Goal: Communication & Community: Answer question/provide support

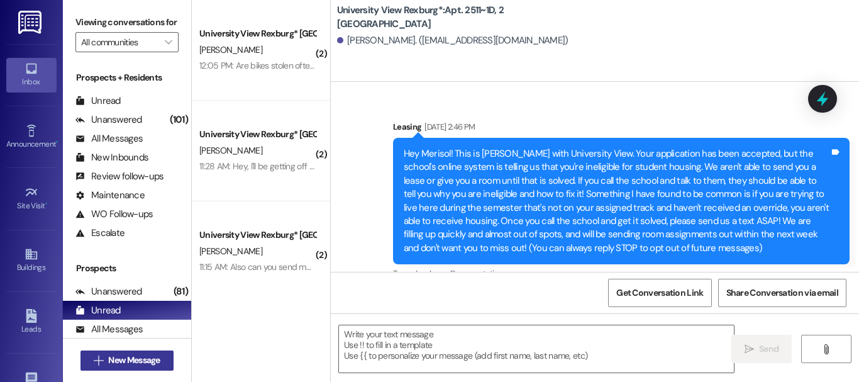
click at [143, 362] on span "New Message" at bounding box center [134, 359] width 52 height 13
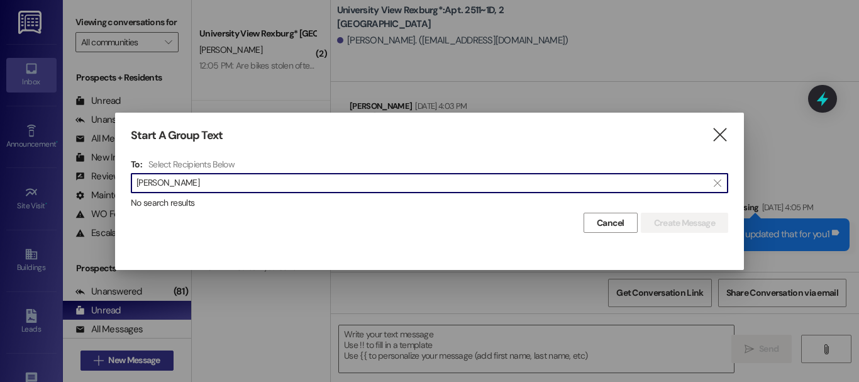
type input "shelby williams"
click at [715, 131] on icon "" at bounding box center [719, 134] width 17 height 13
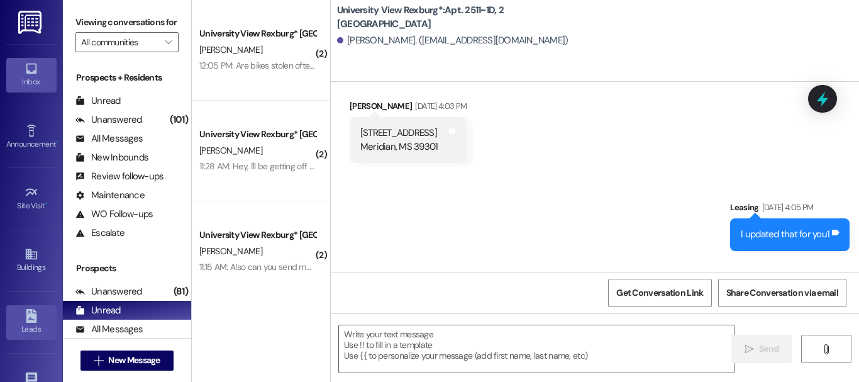
click at [16, 315] on link "Leads" at bounding box center [31, 322] width 50 height 34
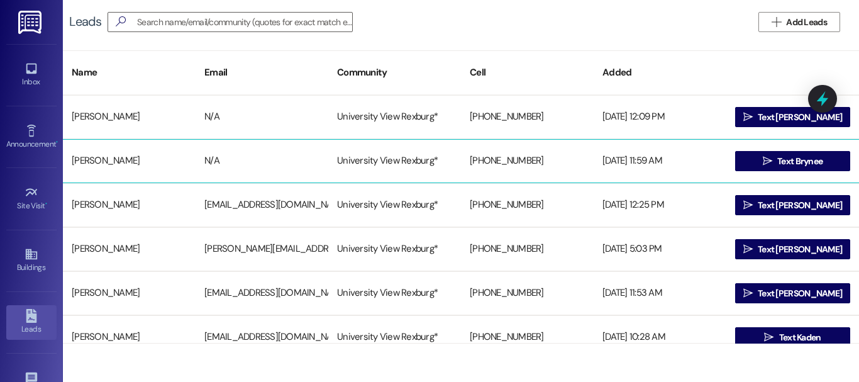
drag, startPoint x: 261, startPoint y: 145, endPoint x: 252, endPoint y: 147, distance: 9.0
click at [252, 147] on div "Brynee Larson N/A University View Rexburg* +14793896838 08/12/2025 at 11:59 AM …" at bounding box center [461, 161] width 796 height 44
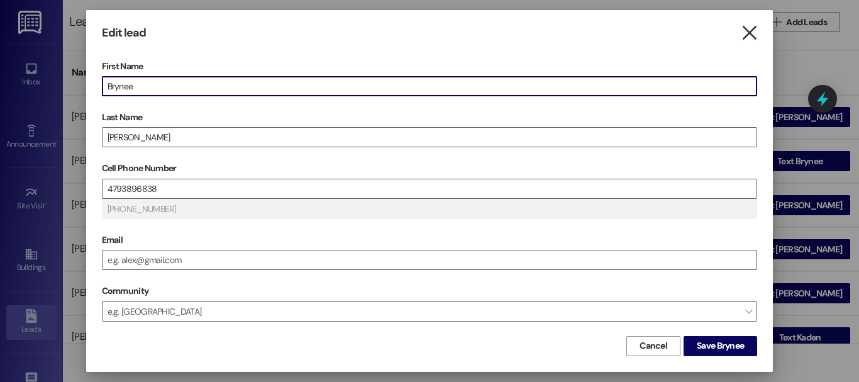
click at [751, 27] on icon "" at bounding box center [749, 32] width 17 height 13
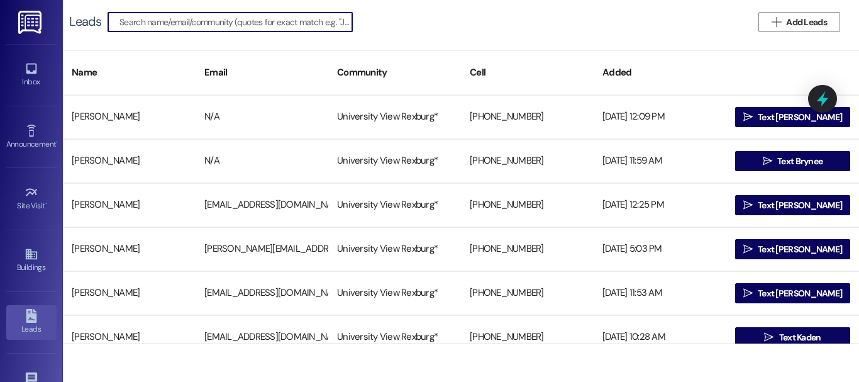
click at [180, 21] on input at bounding box center [235, 22] width 233 height 18
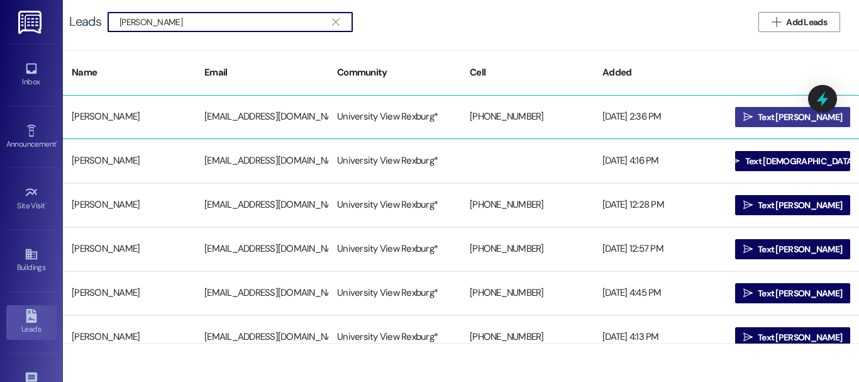
type input "shelby williams"
click at [797, 115] on span "Text Shelby" at bounding box center [800, 117] width 84 height 13
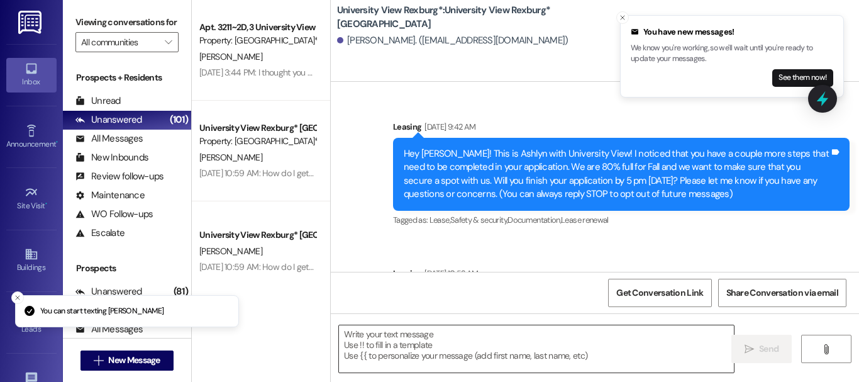
click at [435, 358] on textarea at bounding box center [536, 348] width 395 height 47
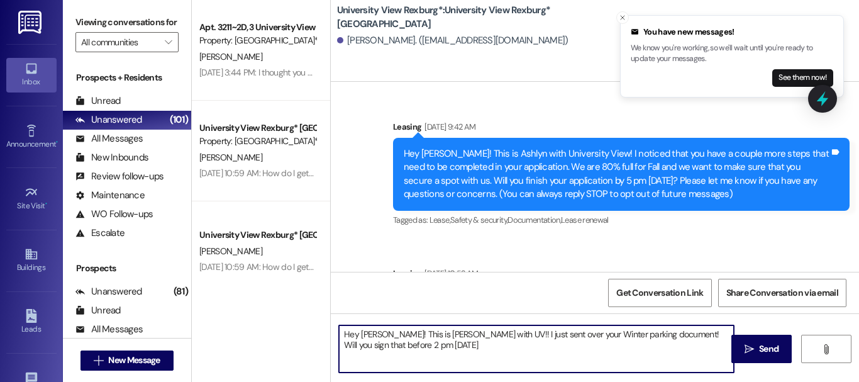
type textarea "Hey [PERSON_NAME]! This is [PERSON_NAME] with UV!! I just sent over your Winter…"
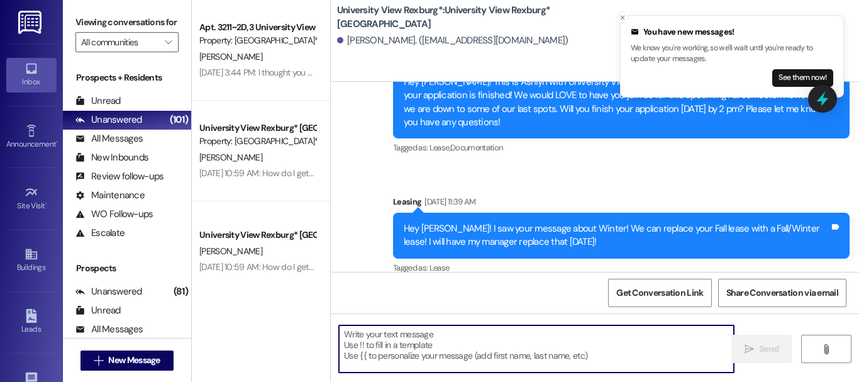
scroll to position [514, 0]
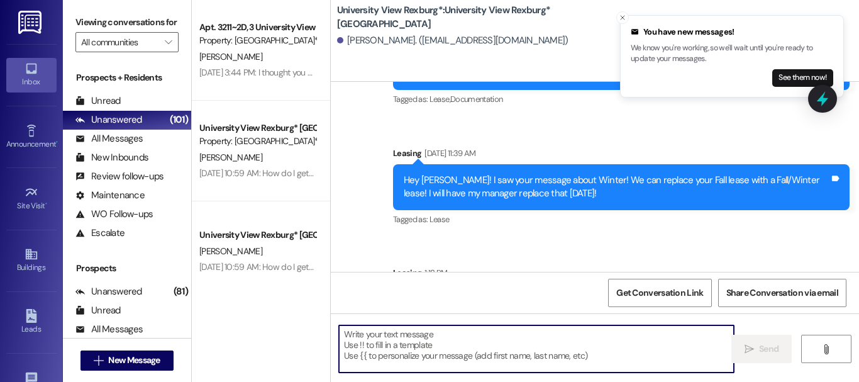
click at [629, 19] on li "You have new messages! We know you're working, so we'll wait until you're ready…" at bounding box center [732, 56] width 224 height 82
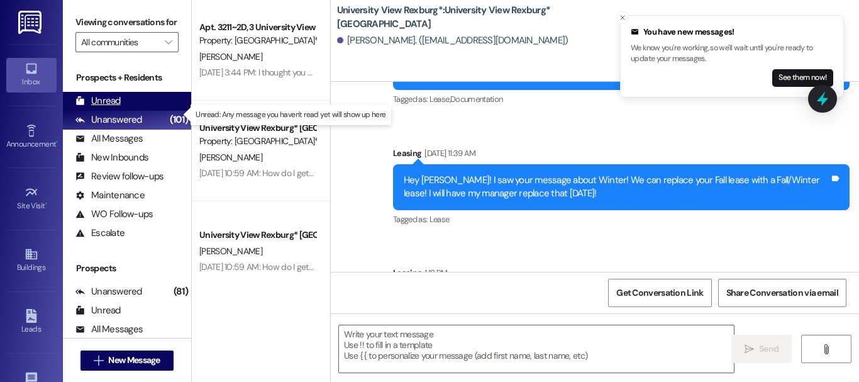
click at [162, 111] on div "Unread (0)" at bounding box center [127, 101] width 128 height 19
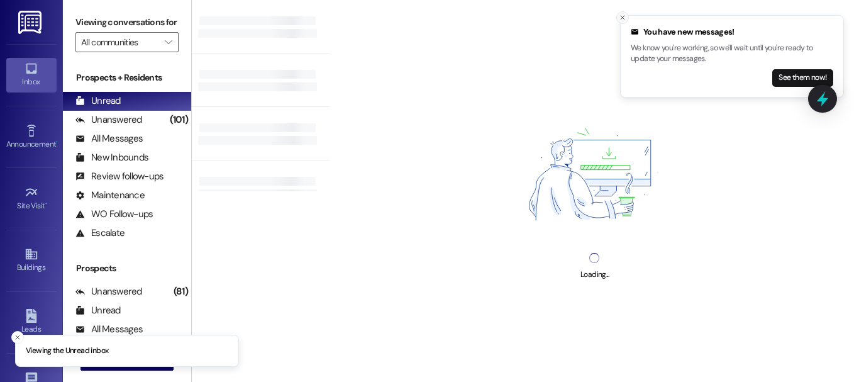
click at [624, 14] on icon "Close toast" at bounding box center [623, 18] width 8 height 8
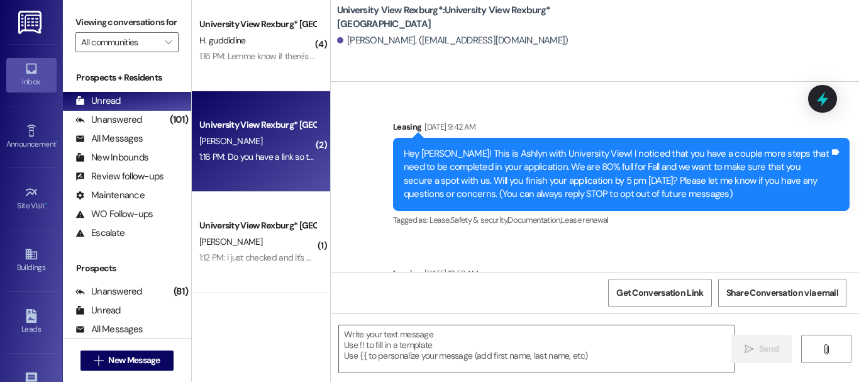
scroll to position [2, 0]
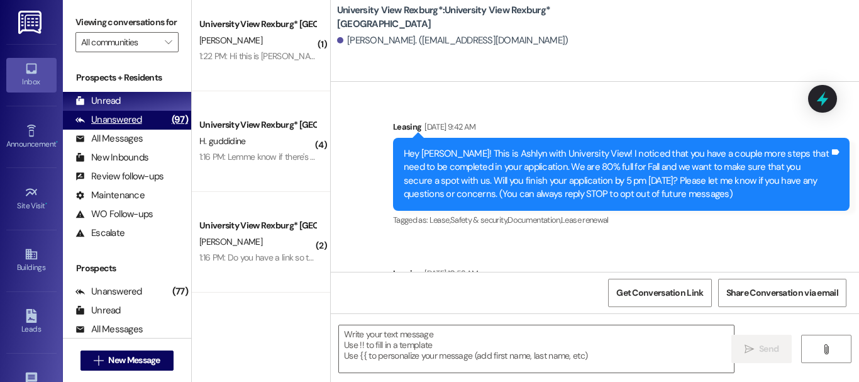
click at [153, 123] on div "Unanswered (97)" at bounding box center [127, 120] width 128 height 19
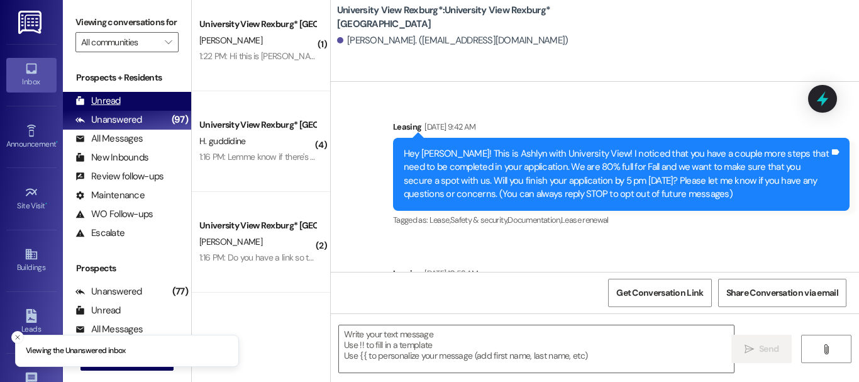
click at [157, 108] on div "Unread (0)" at bounding box center [127, 101] width 128 height 19
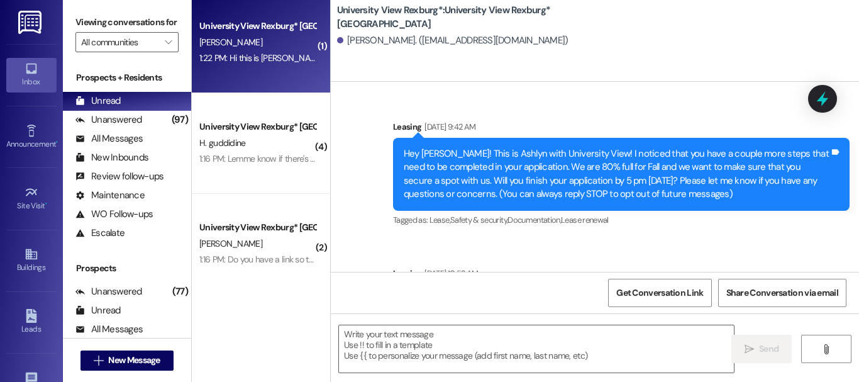
scroll to position [110, 0]
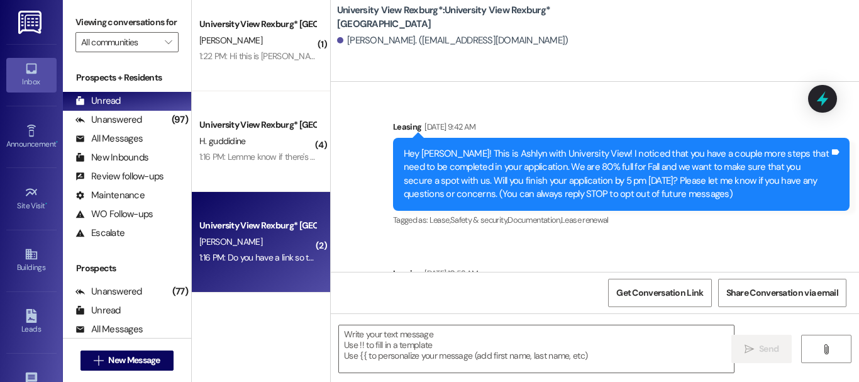
click at [268, 238] on div "[PERSON_NAME]" at bounding box center [257, 242] width 119 height 16
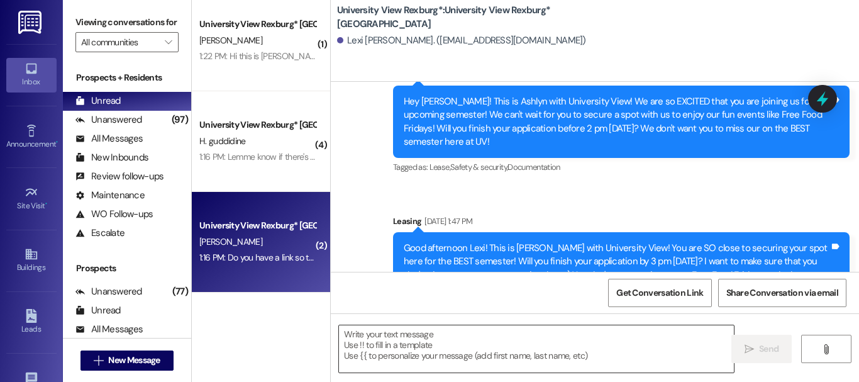
scroll to position [0, 0]
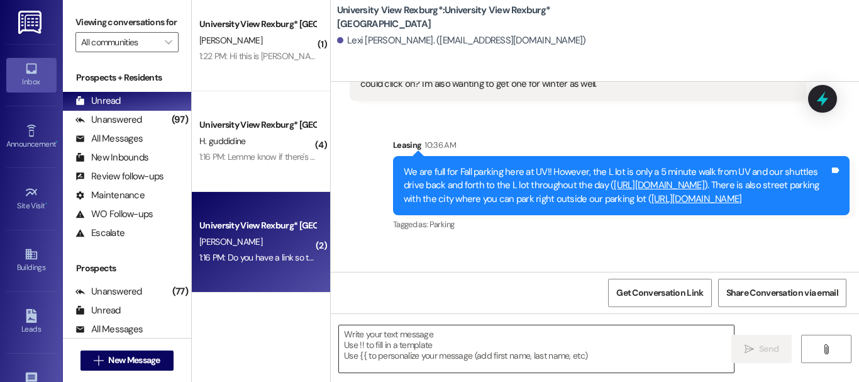
click at [440, 340] on textarea at bounding box center [536, 348] width 395 height 47
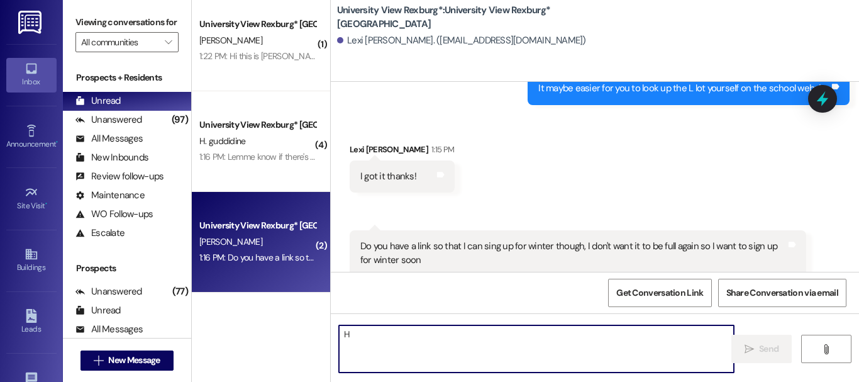
scroll to position [2337, 0]
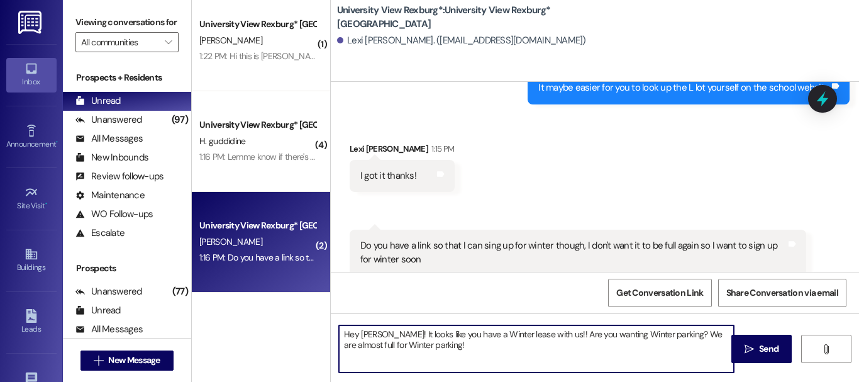
type textarea "Hey [PERSON_NAME]! It looks like you have a Winter lease with us!! Are you want…"
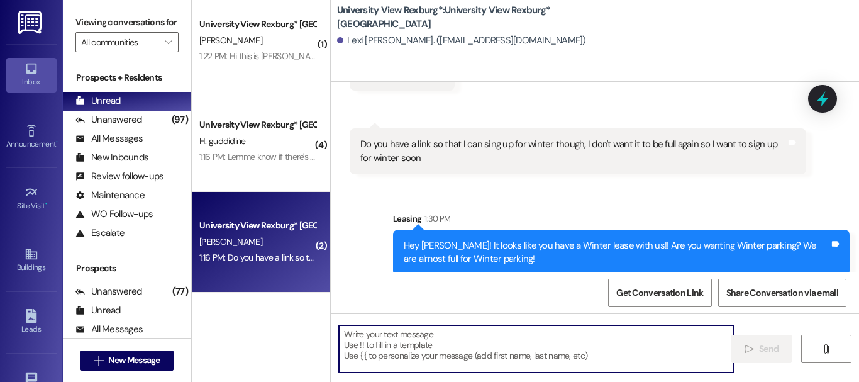
scroll to position [2, 0]
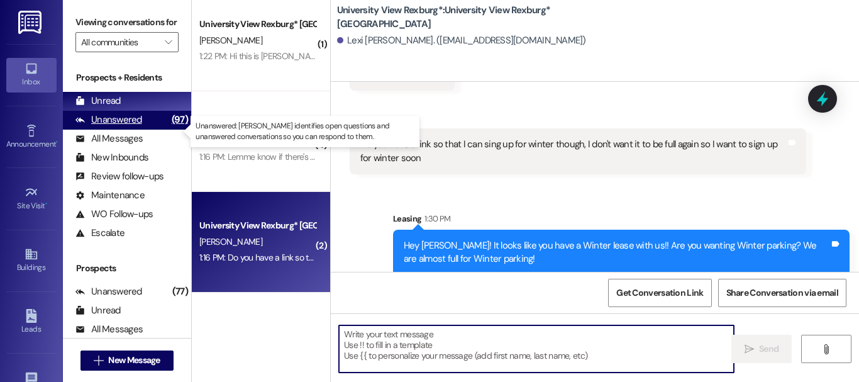
click at [157, 130] on div "Unanswered (97)" at bounding box center [127, 120] width 128 height 19
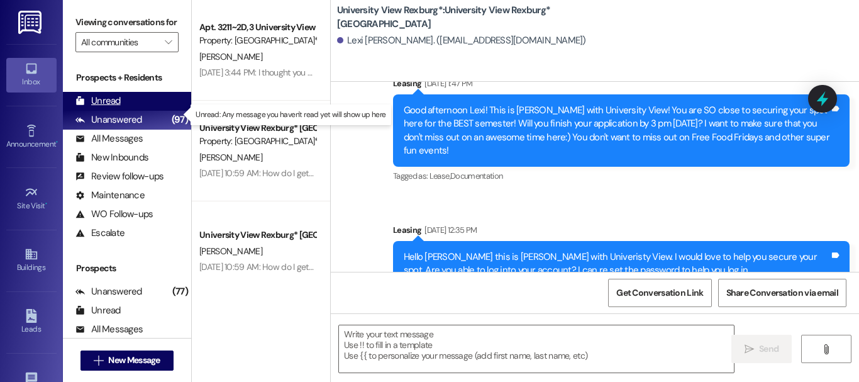
scroll to position [0, 0]
click at [131, 111] on div "Unread (0)" at bounding box center [127, 101] width 128 height 19
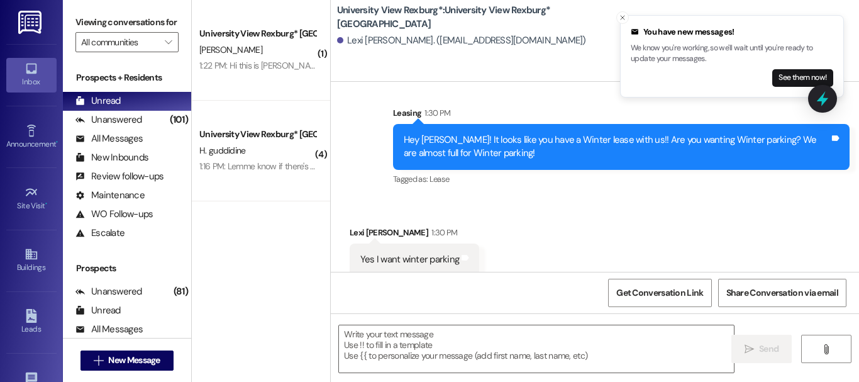
scroll to position [2545, 0]
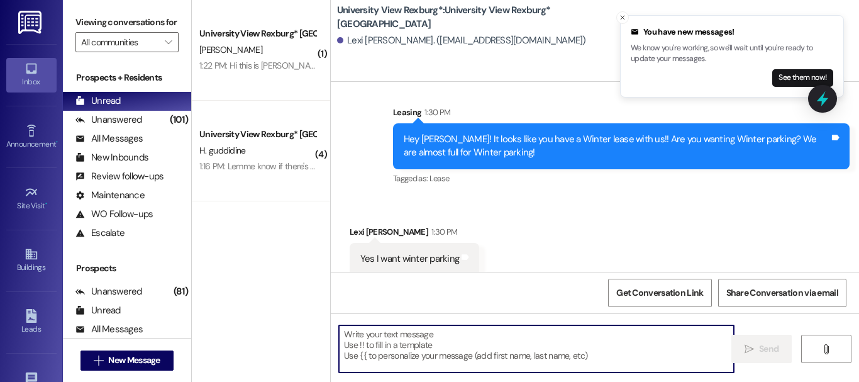
click at [486, 345] on textarea at bounding box center [536, 348] width 395 height 47
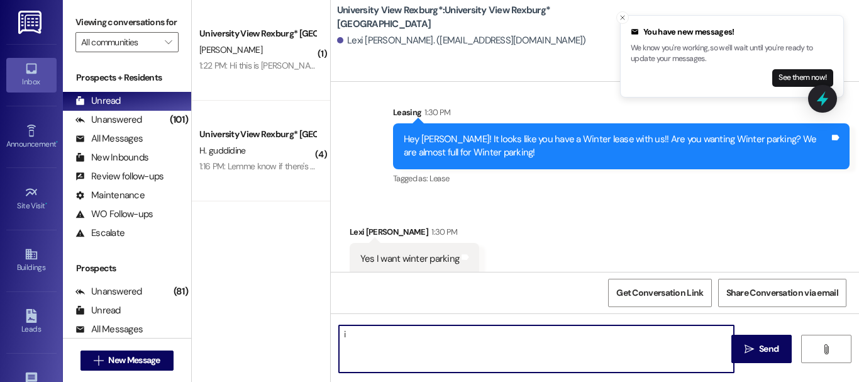
type textarea "i"
type textarea "I just sent that document over!"
click at [760, 348] on span "Send" at bounding box center [768, 348] width 19 height 13
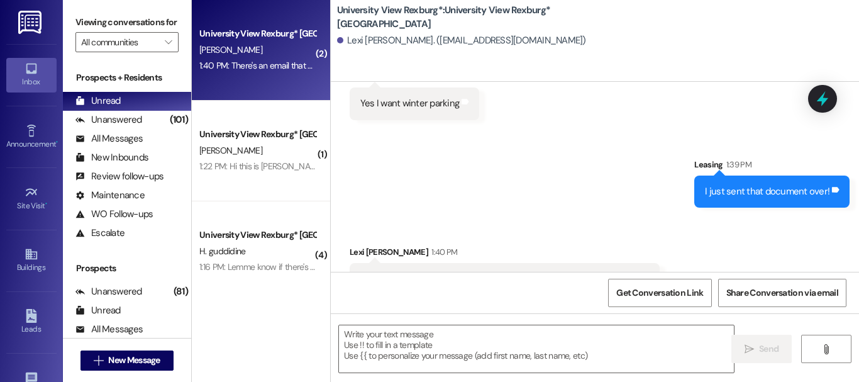
scroll to position [2720, 0]
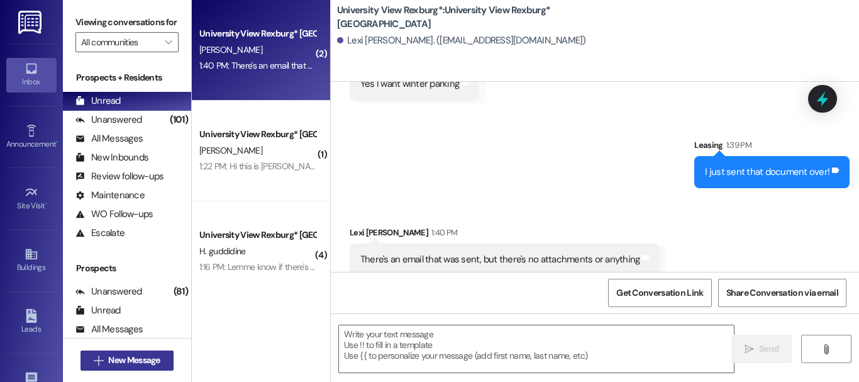
click at [156, 361] on span "New Message" at bounding box center [134, 359] width 52 height 13
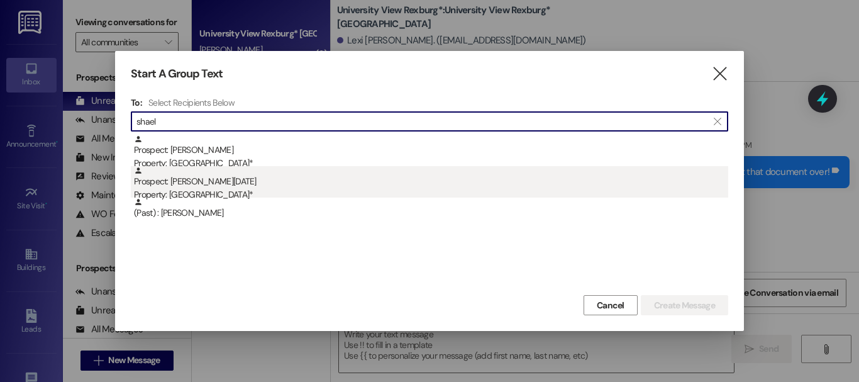
type input "shael"
click at [177, 192] on div "Property: [GEOGRAPHIC_DATA]*" at bounding box center [431, 194] width 594 height 13
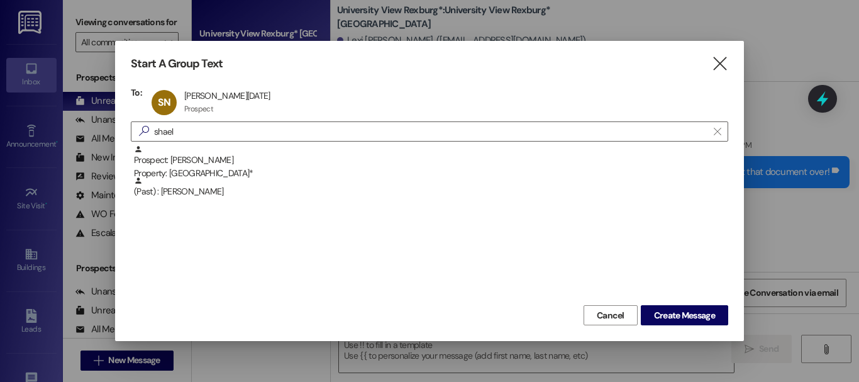
click at [697, 327] on div "Start A Group Text  To: SN Shaeley Noel Shaeley Noel Prospect Prospect click t…" at bounding box center [429, 191] width 629 height 300
click at [690, 318] on span "Create Message" at bounding box center [684, 315] width 61 height 13
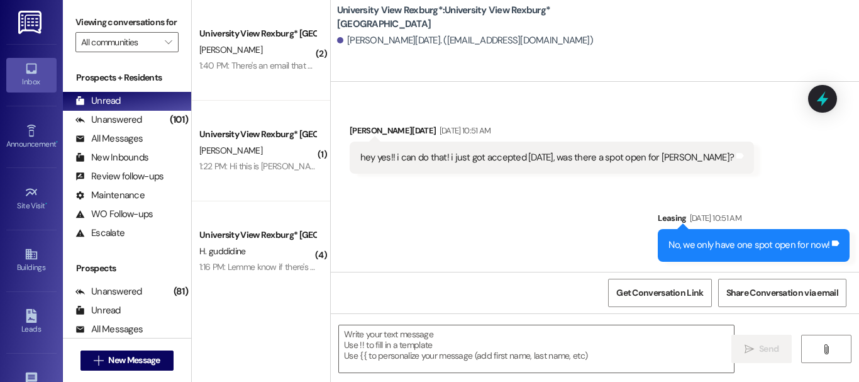
scroll to position [143, 0]
click at [472, 334] on textarea at bounding box center [536, 348] width 395 height 47
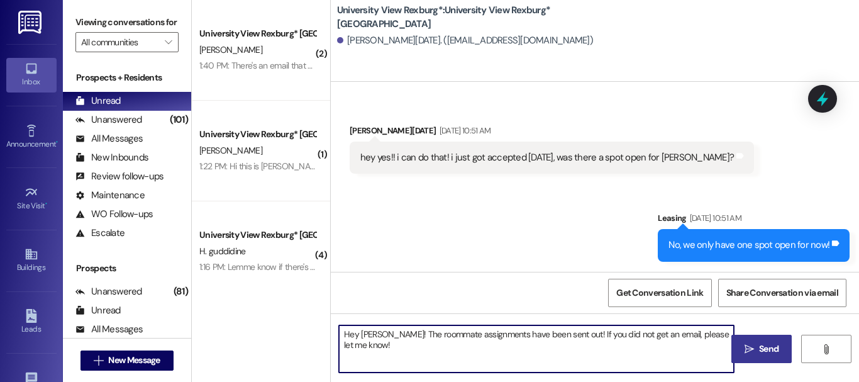
type textarea "Hey Shaeley! The roommate assignments have been sent out! If you did not get an…"
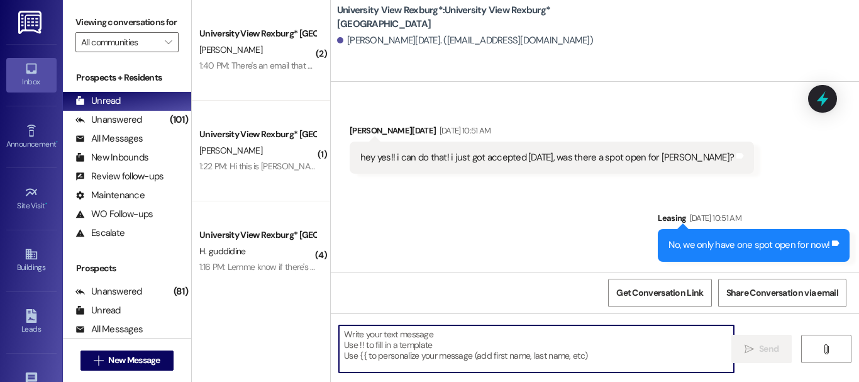
scroll to position [243, 0]
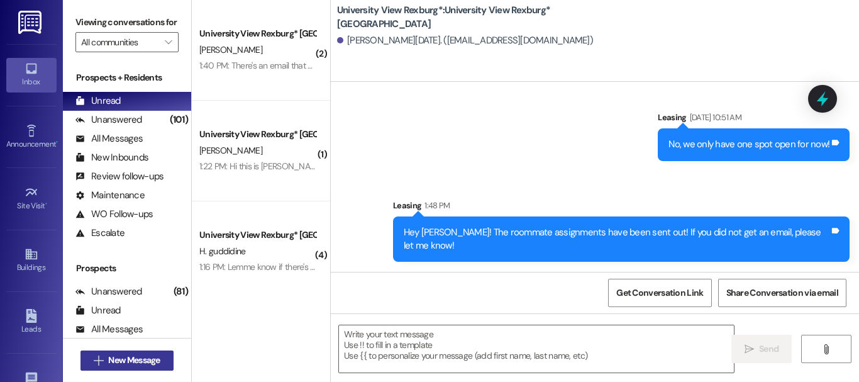
click at [108, 361] on span "New Message" at bounding box center [134, 359] width 52 height 13
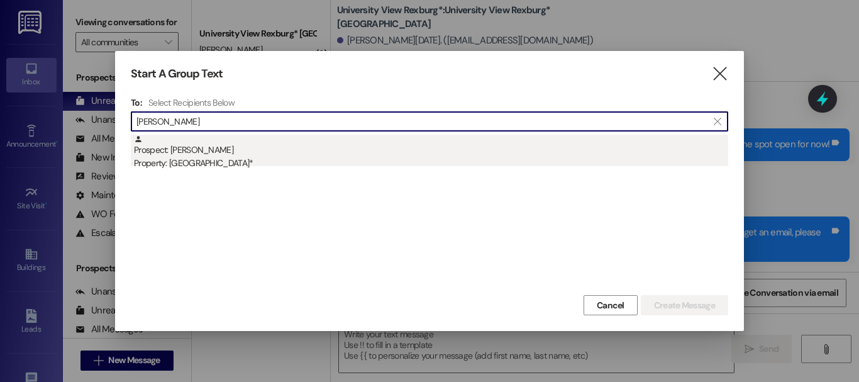
type input "herman dolder"
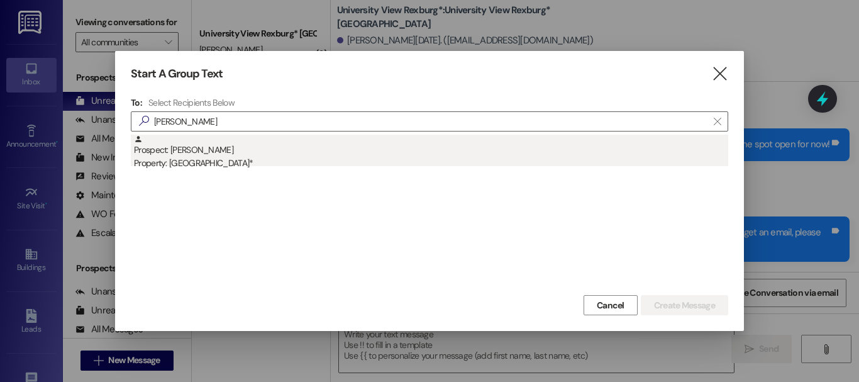
click at [278, 158] on div "Property: [GEOGRAPHIC_DATA]*" at bounding box center [431, 163] width 594 height 13
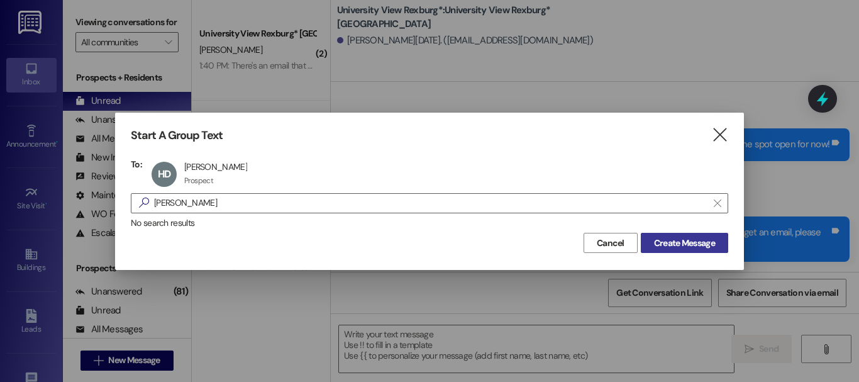
click at [688, 243] on span "Create Message" at bounding box center [684, 242] width 61 height 13
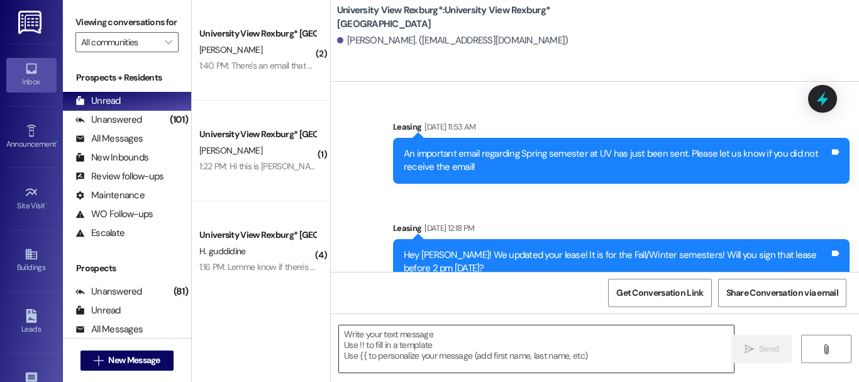
click at [399, 347] on textarea at bounding box center [536, 348] width 395 height 47
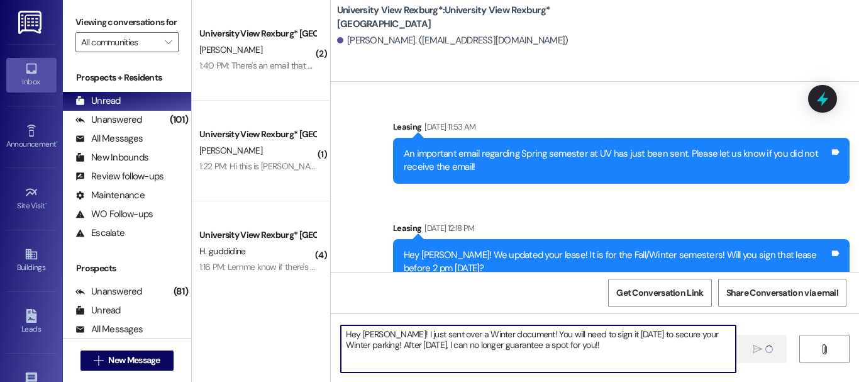
type textarea "Hey [PERSON_NAME]! I just sent over a Winter document! You will need to sign it…"
click at [565, 335] on textarea "Hey [PERSON_NAME]! I just sent over a Winter document! You will need to sign it…" at bounding box center [538, 348] width 395 height 47
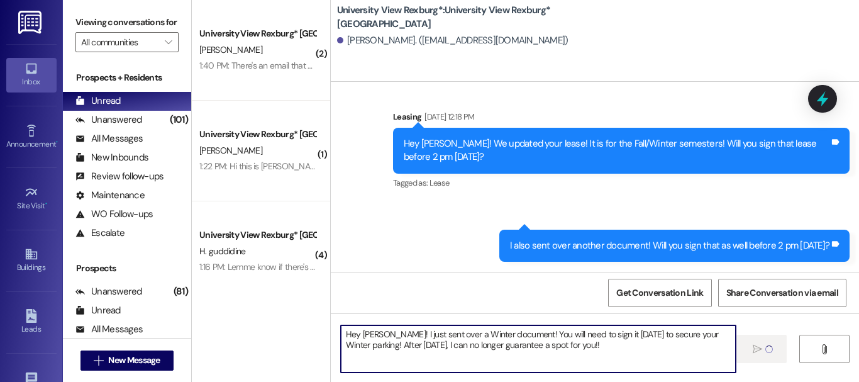
scroll to position [2, 0]
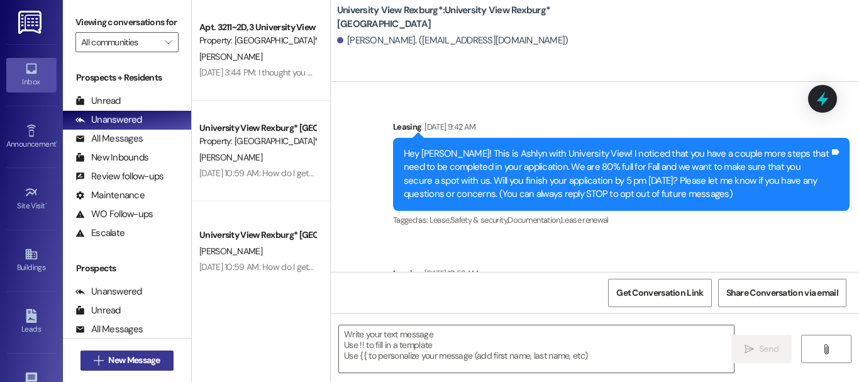
click at [125, 360] on span "New Message" at bounding box center [134, 359] width 52 height 13
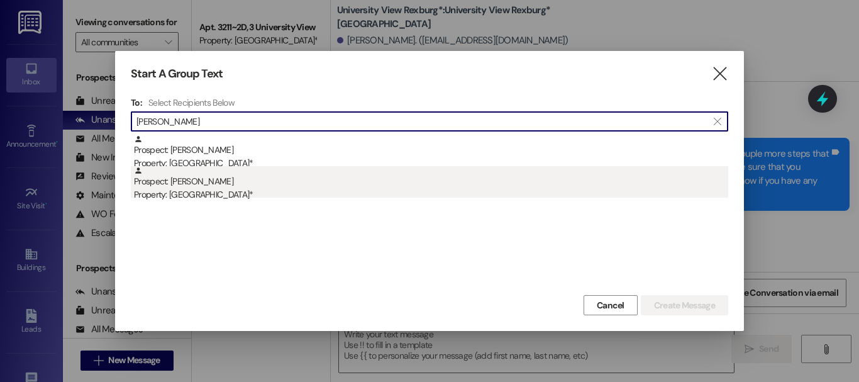
type input "[PERSON_NAME]"
click at [252, 198] on div "Property: [GEOGRAPHIC_DATA]*" at bounding box center [431, 194] width 594 height 13
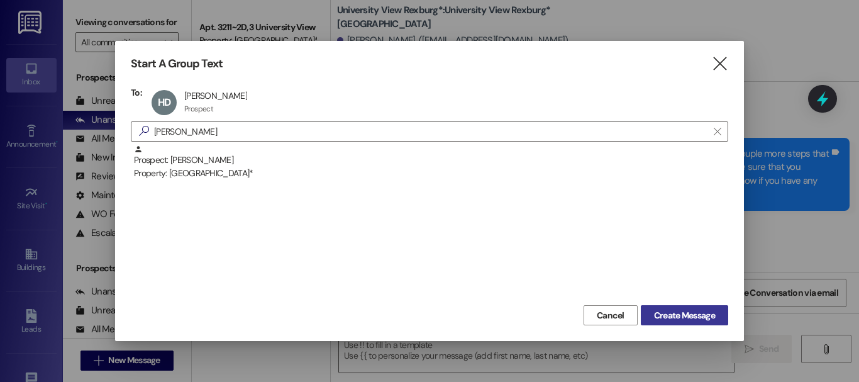
click at [706, 312] on span "Create Message" at bounding box center [684, 315] width 61 height 13
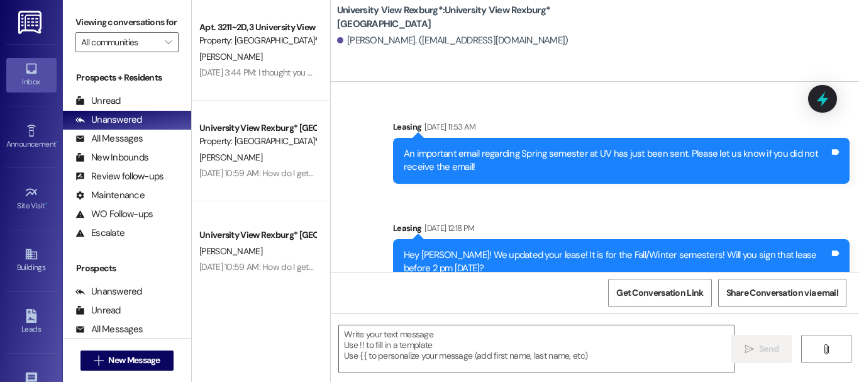
click at [80, 350] on button " New Message" at bounding box center [126, 360] width 93 height 20
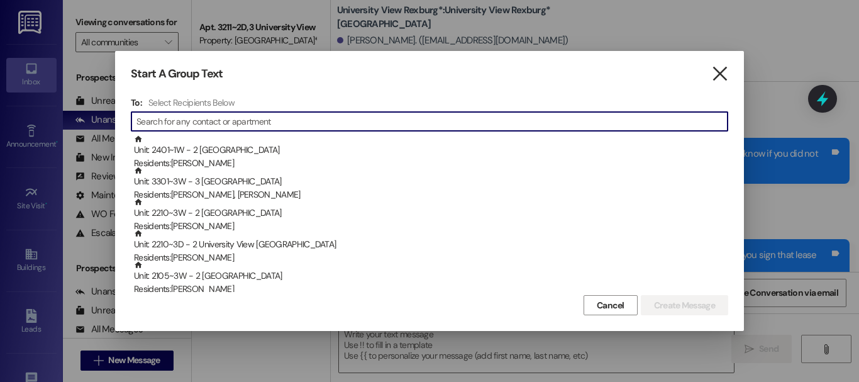
click at [724, 72] on icon "" at bounding box center [719, 73] width 17 height 13
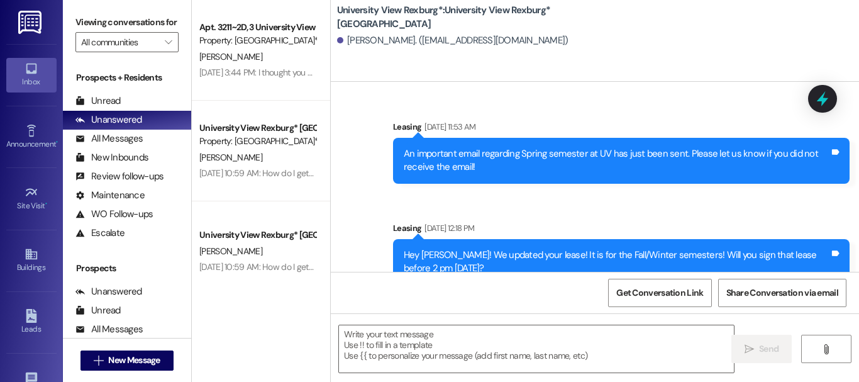
click at [724, 72] on div "University View Rexburg*: University View Rexburg* [GEOGRAPHIC_DATA][PERSON_NAM…" at bounding box center [595, 41] width 528 height 82
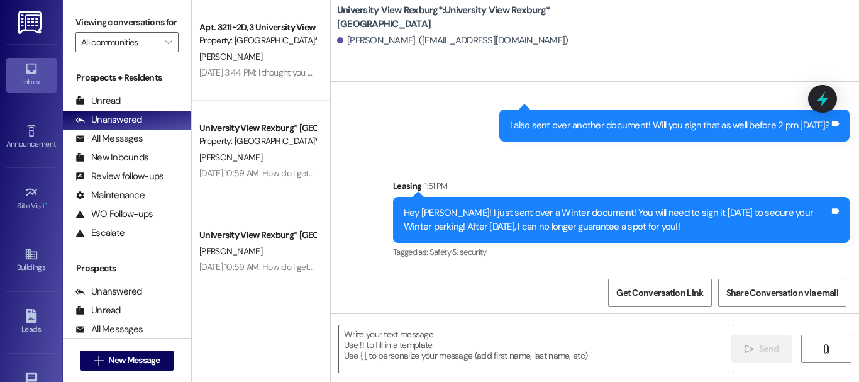
scroll to position [2, 0]
click at [134, 111] on div "Unread (0)" at bounding box center [127, 101] width 128 height 19
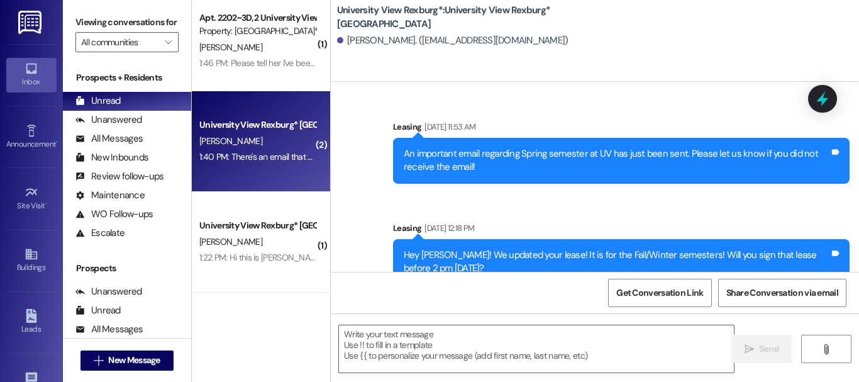
scroll to position [11, 0]
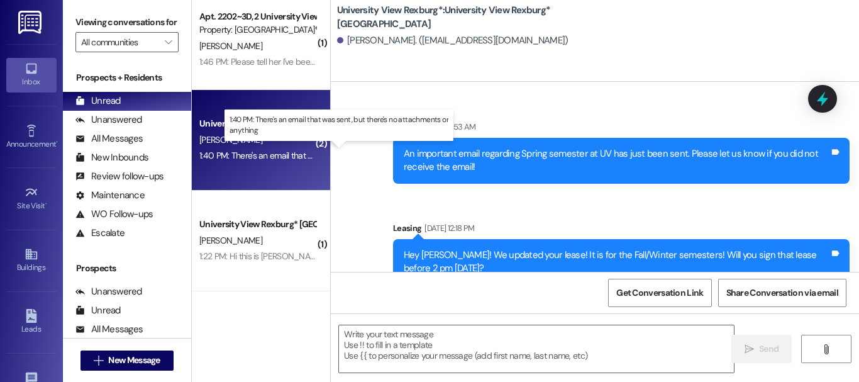
click at [247, 158] on div "1:40 PM: There's an email that was sent, but there's no attachments or anything…" at bounding box center [342, 155] width 287 height 11
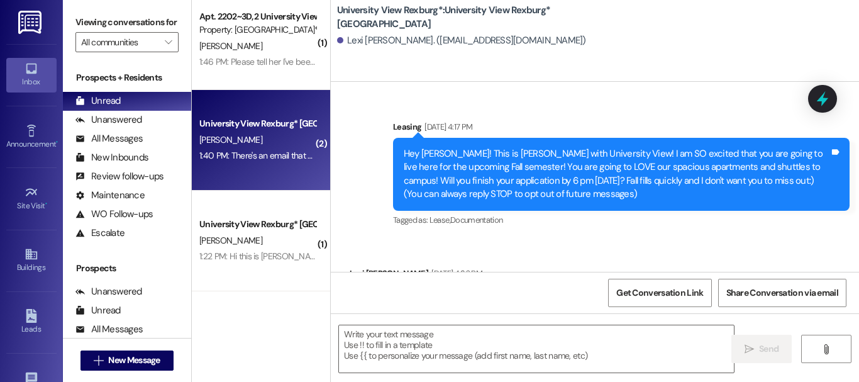
scroll to position [0, 0]
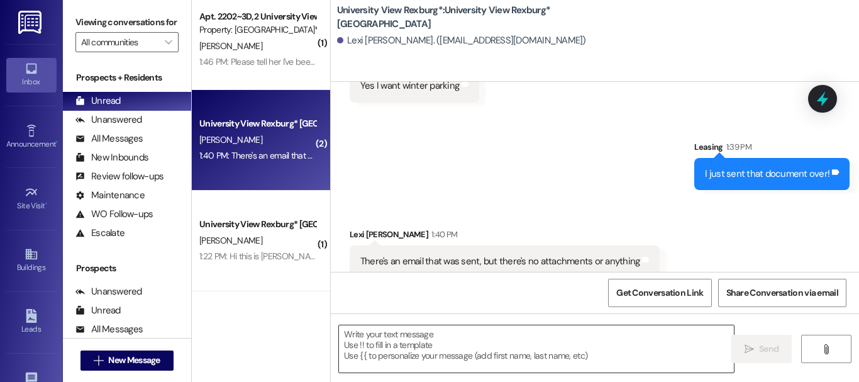
click at [445, 343] on textarea at bounding box center [536, 348] width 395 height 47
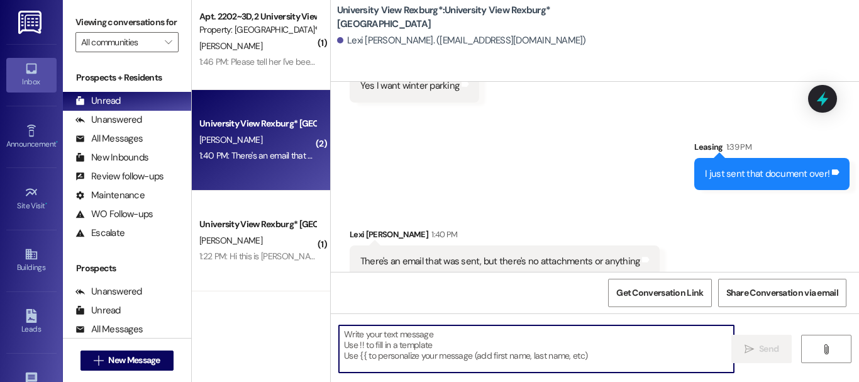
scroll to position [2720, 0]
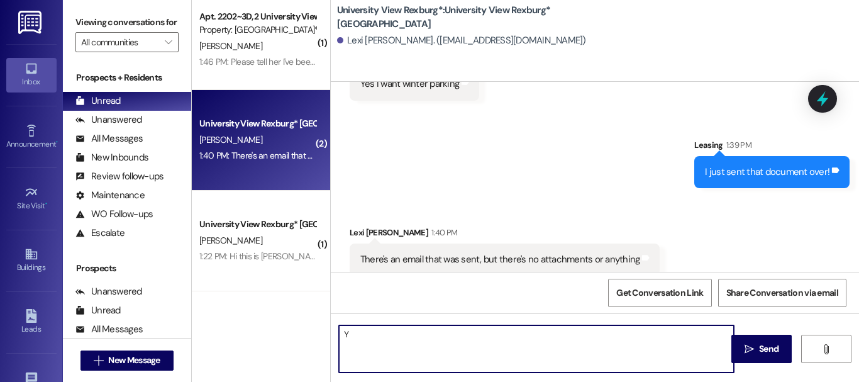
click at [445, 343] on textarea "Y" at bounding box center [536, 348] width 395 height 47
paste textarea "[URL][DOMAIN_NAME]"
type textarea "You can also log in to the Resident Portal! Here is a link: [URL][DOMAIN_NAME]!"
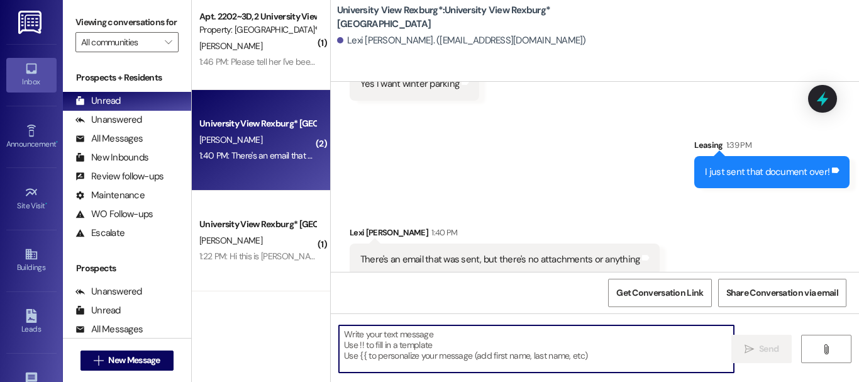
scroll to position [2808, 0]
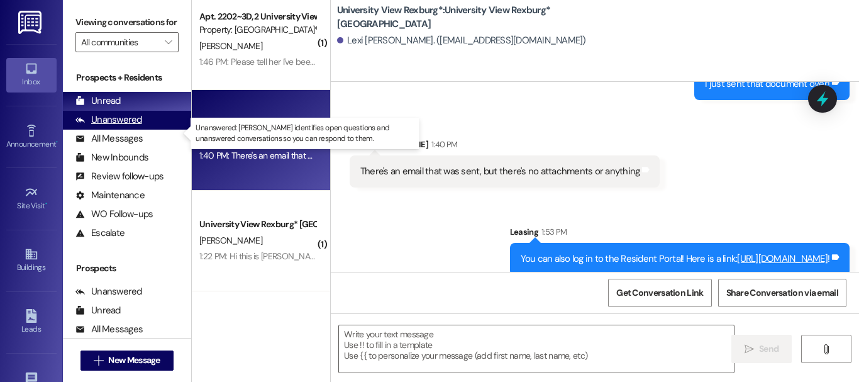
click at [113, 126] on div "Unanswered" at bounding box center [108, 119] width 67 height 13
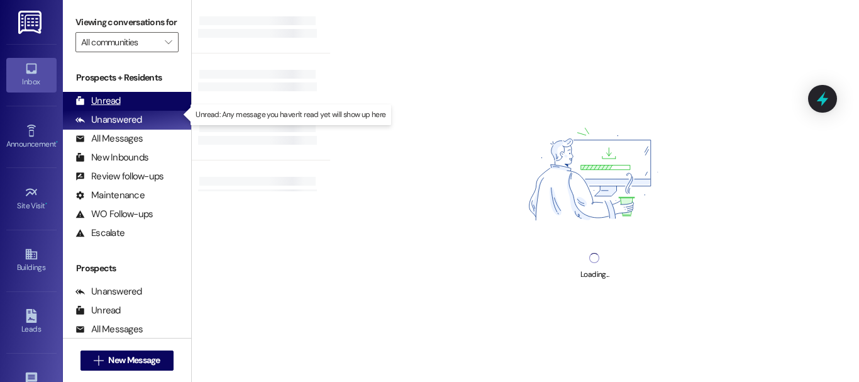
click at [106, 108] on div "Unread" at bounding box center [97, 100] width 45 height 13
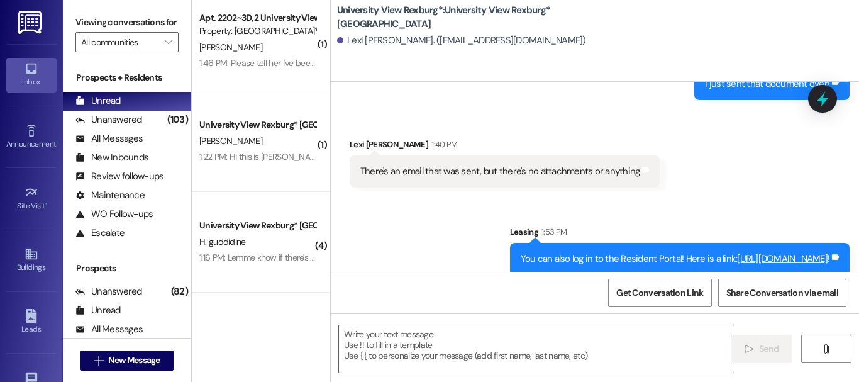
scroll to position [2, 0]
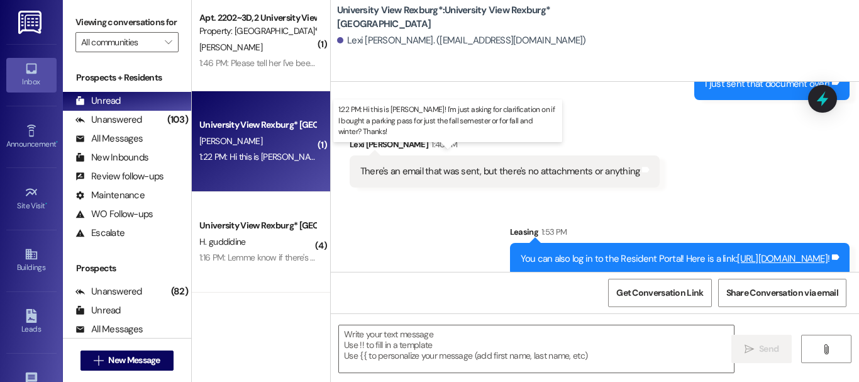
click at [275, 155] on div "1:22 PM: Hi this is [PERSON_NAME]! I'm just asking for clarification on if I bo…" at bounding box center [467, 156] width 537 height 11
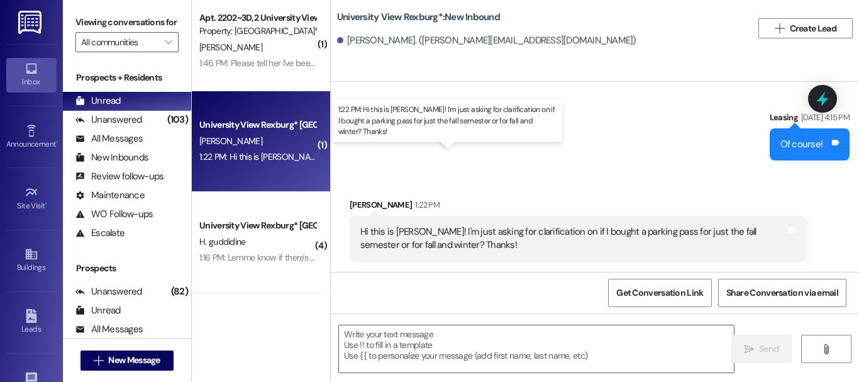
scroll to position [0, 0]
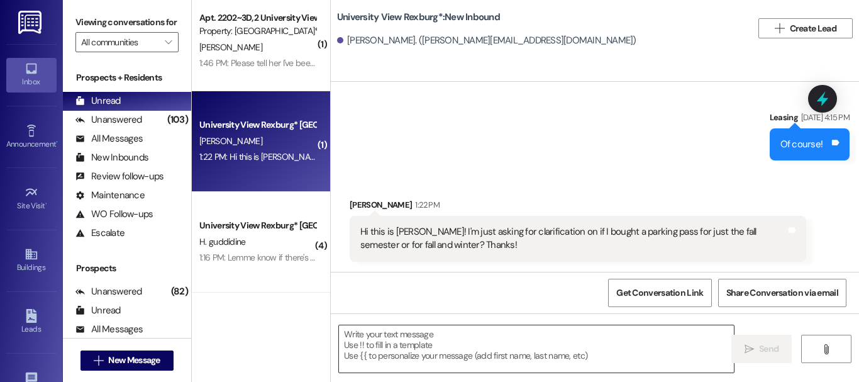
click at [407, 353] on textarea at bounding box center [536, 348] width 395 height 47
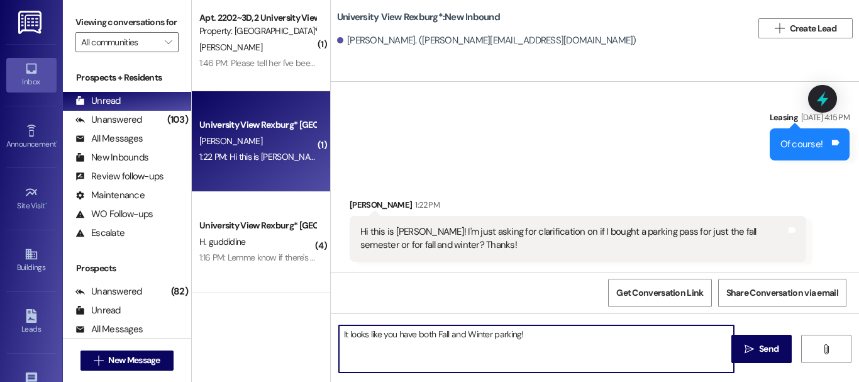
type textarea "It looks like you have both Fall and Winter parking!!"
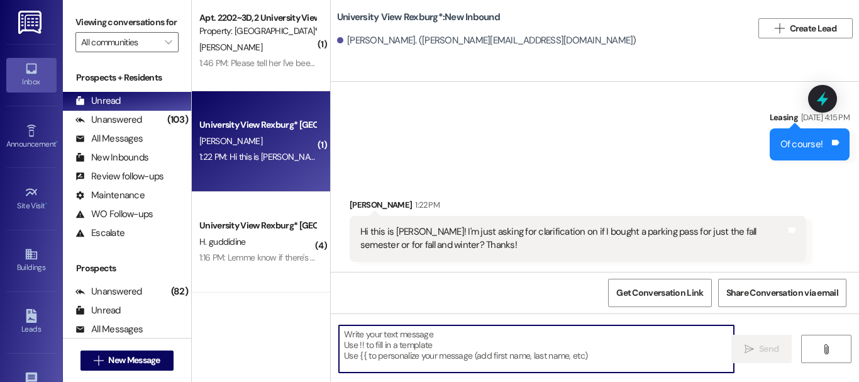
scroll to position [2, 0]
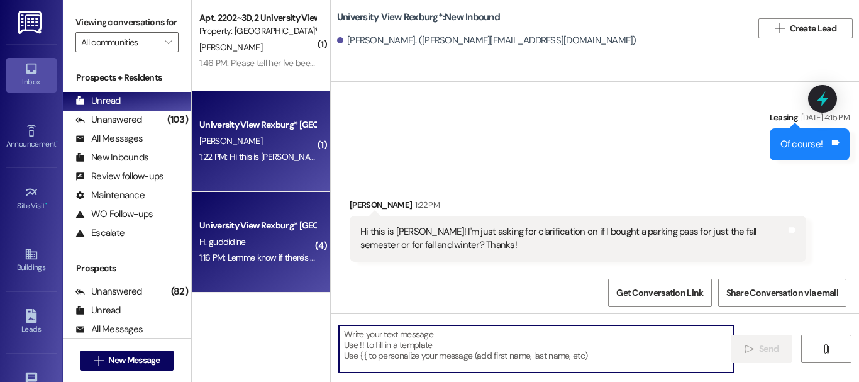
click at [238, 263] on div "1:16 PM: Lemme know if there's anything more i should do! 1:16 PM: Lemme know i…" at bounding box center [257, 258] width 119 height 16
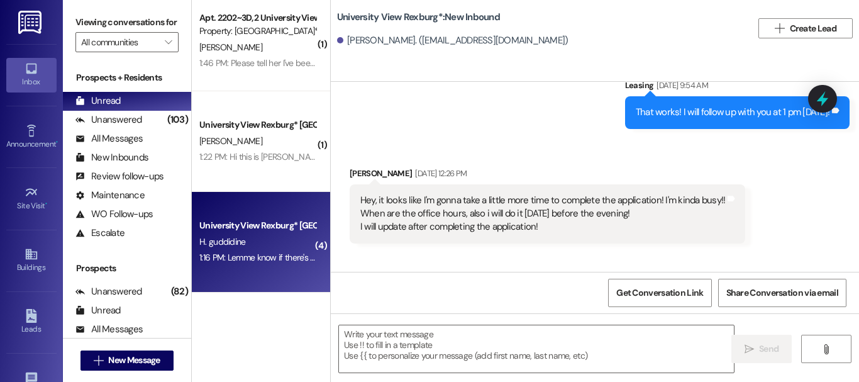
scroll to position [0, 0]
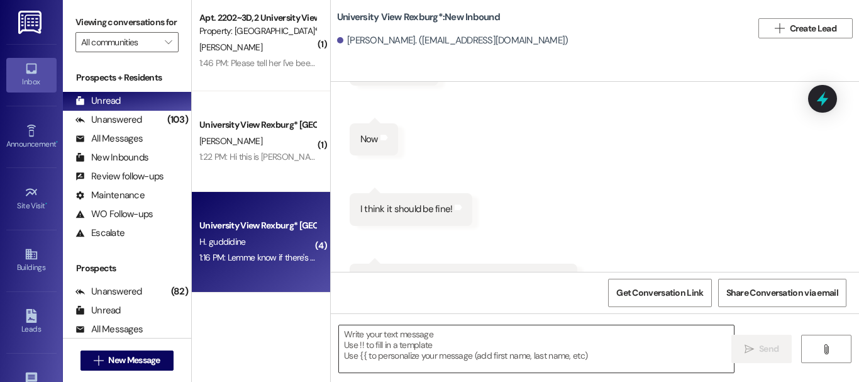
click at [443, 350] on textarea at bounding box center [536, 348] width 395 height 47
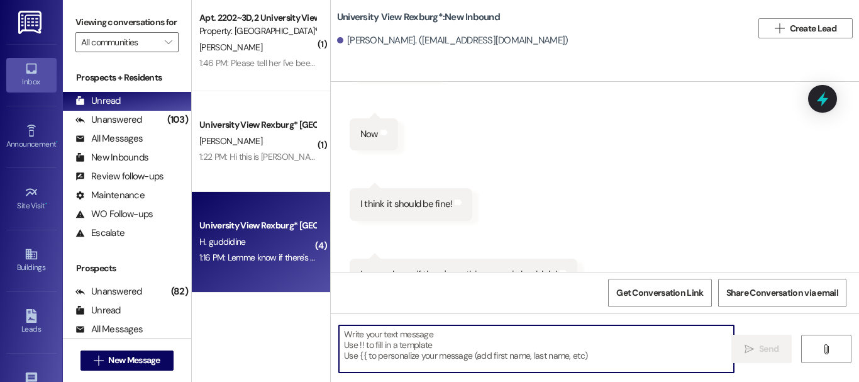
scroll to position [3433, 0]
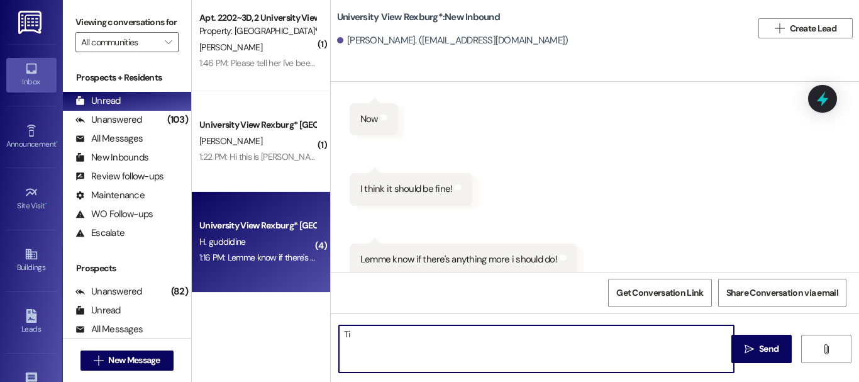
type textarea "T"
type textarea "You are good! Thank you [PERSON_NAME]!"
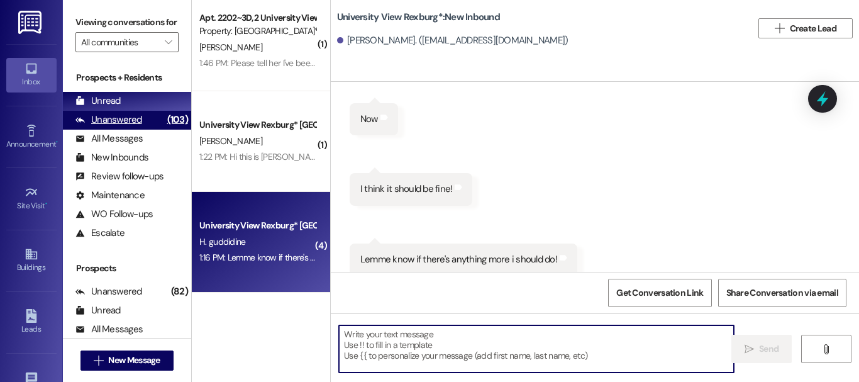
click at [155, 130] on div "Unanswered (103)" at bounding box center [127, 120] width 128 height 19
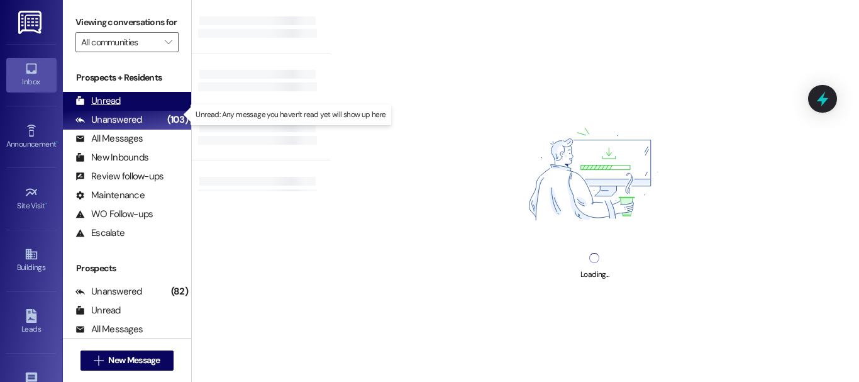
click at [123, 111] on div "Unread (0)" at bounding box center [127, 101] width 128 height 19
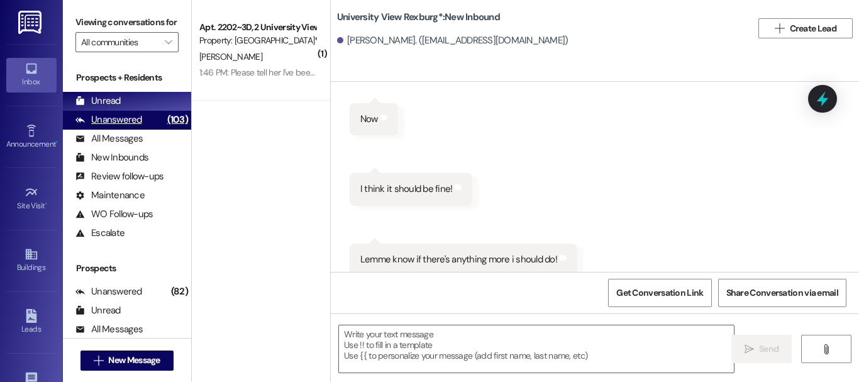
click at [143, 128] on div "Unanswered (103)" at bounding box center [127, 120] width 128 height 19
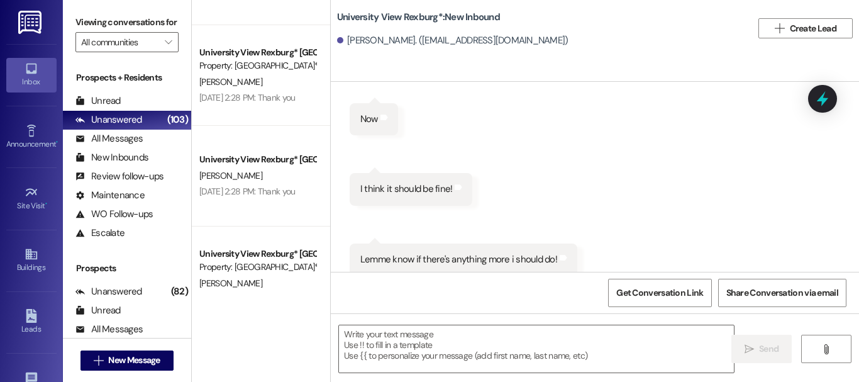
scroll to position [680, 0]
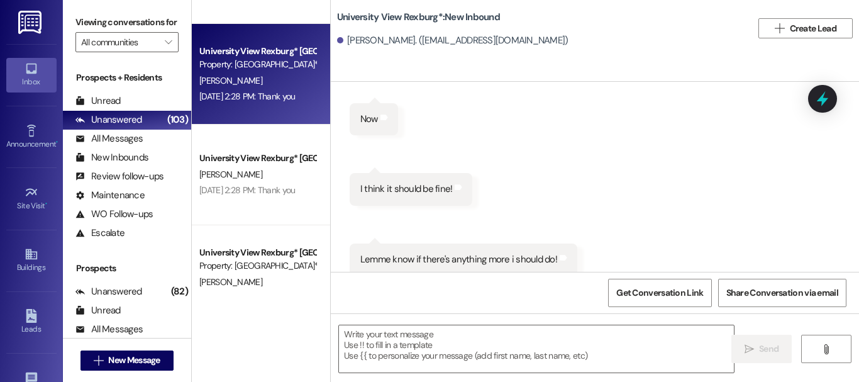
click at [242, 86] on div "[PERSON_NAME]" at bounding box center [257, 81] width 119 height 16
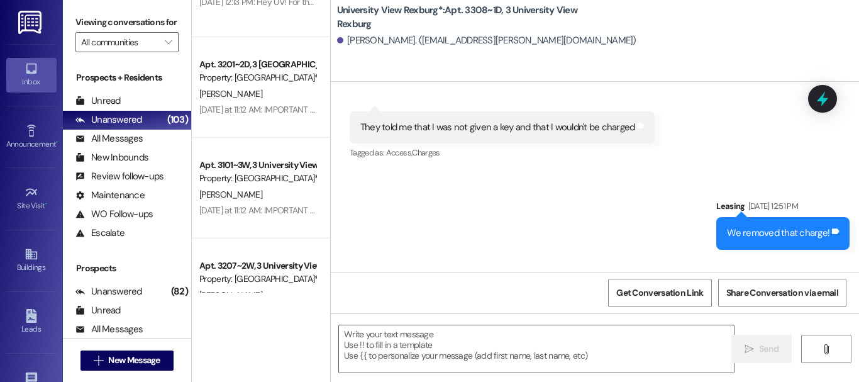
scroll to position [2177, 0]
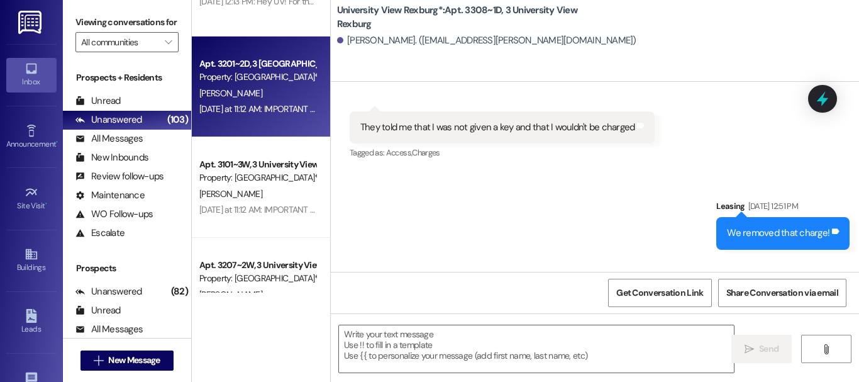
click at [266, 80] on div "Property: [GEOGRAPHIC_DATA]*" at bounding box center [257, 76] width 116 height 13
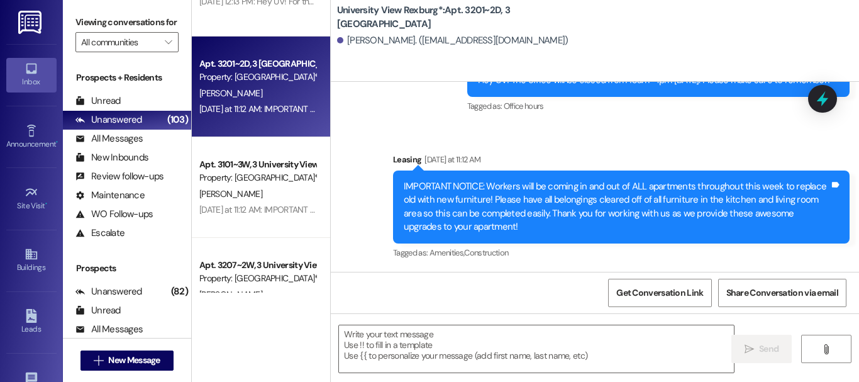
scroll to position [17271, 0]
